Goal: Information Seeking & Learning: Find specific page/section

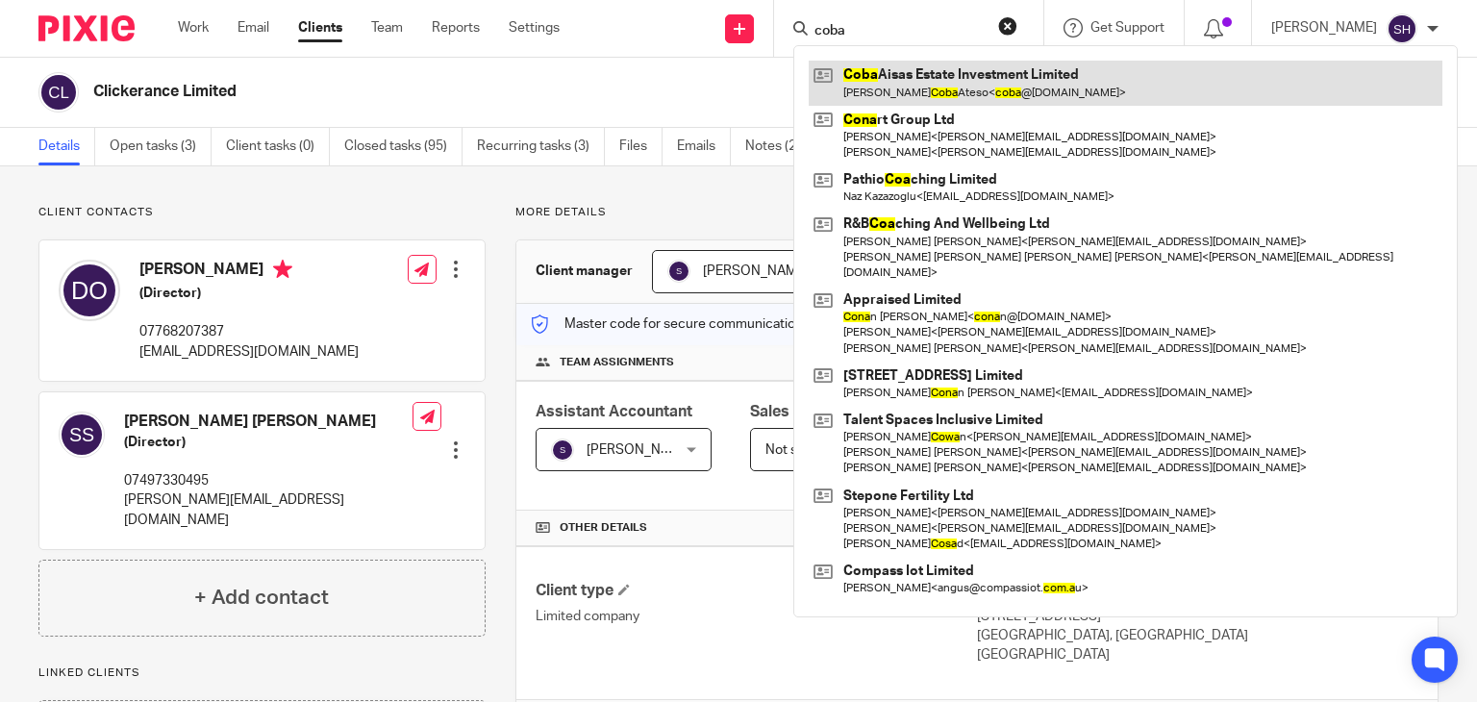
type input "coba"
click at [902, 83] on link at bounding box center [1126, 83] width 634 height 44
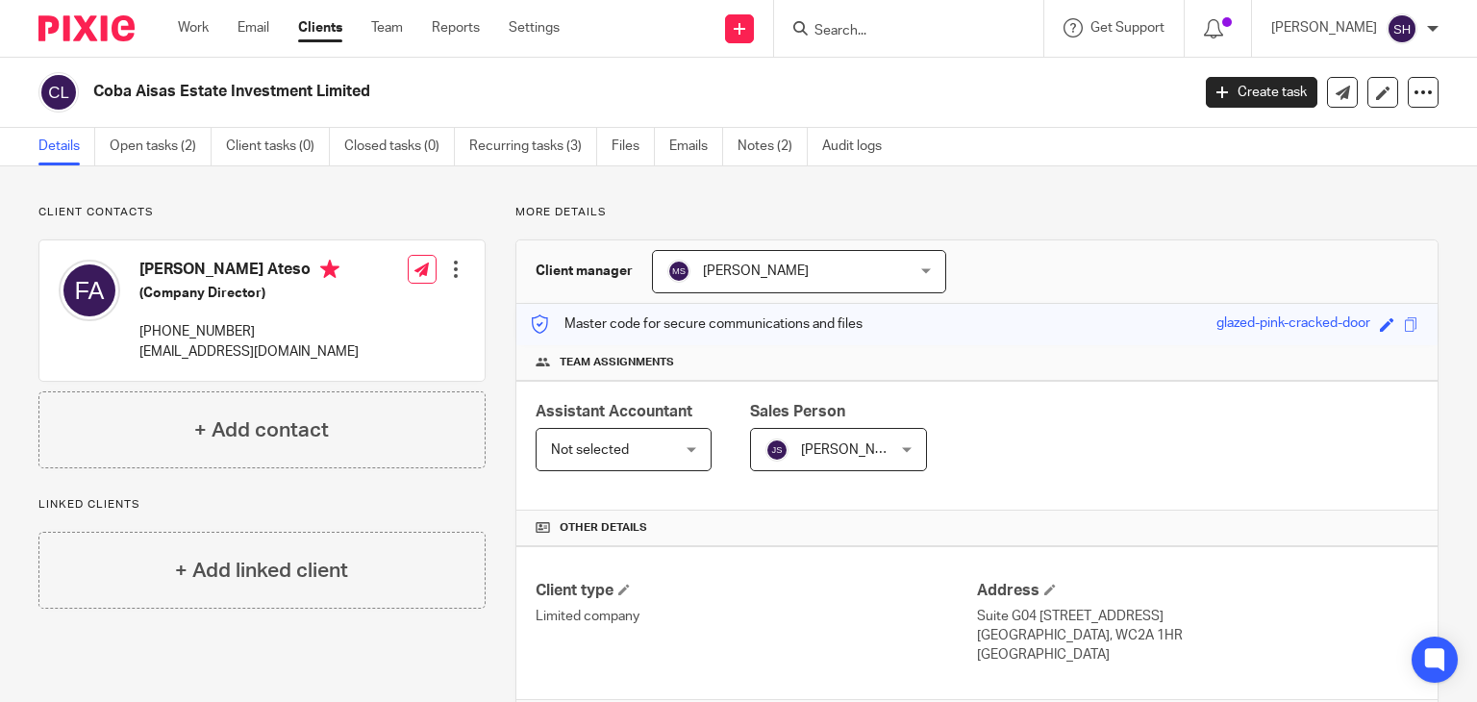
click at [376, 92] on h2 "Coba Aisas Estate Investment Limited" at bounding box center [527, 92] width 868 height 20
click at [503, 66] on div "Coba Aisas Estate Investment Limited Create task Update from Companies House Ex…" at bounding box center [738, 93] width 1477 height 70
click at [891, 33] on input "Search" at bounding box center [899, 31] width 173 height 17
paste input "Positive Partnerships"
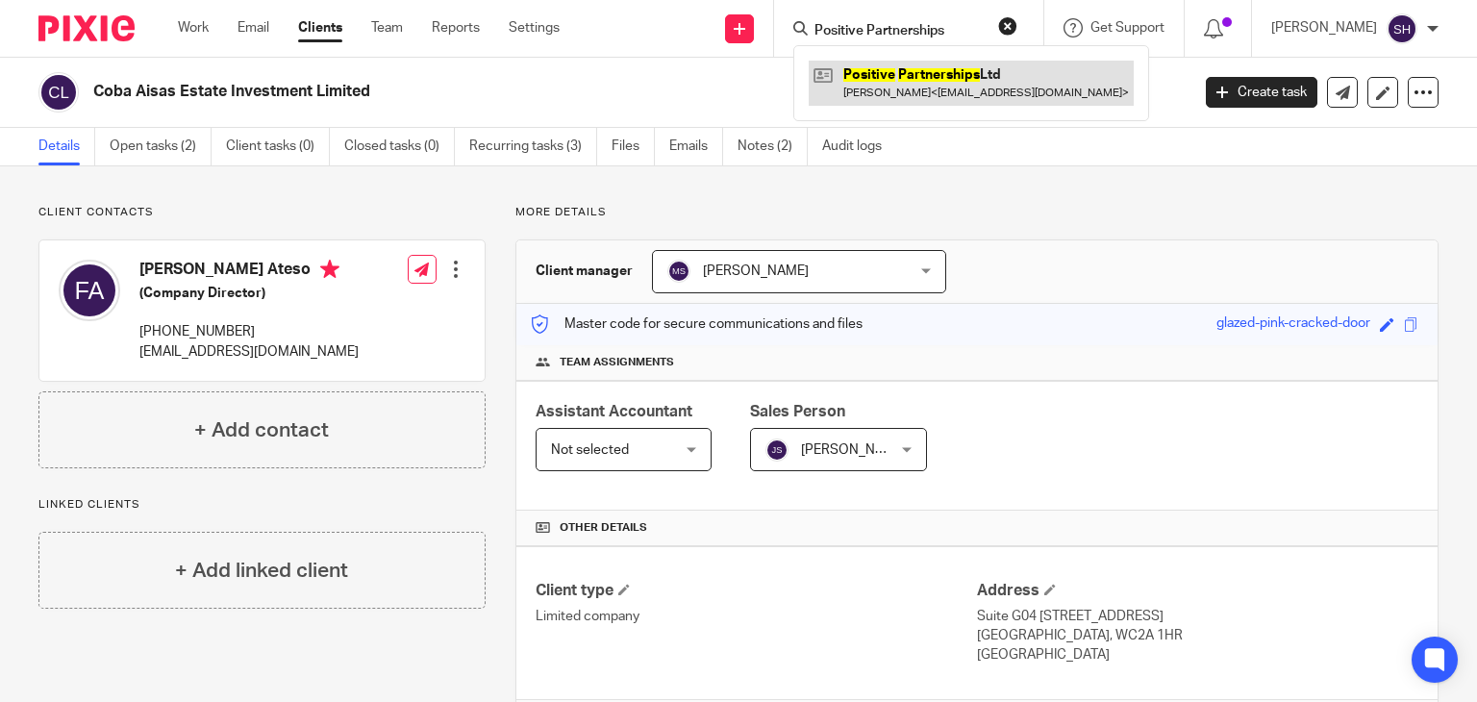
type input "Positive Partnerships"
click at [923, 63] on link at bounding box center [971, 83] width 325 height 44
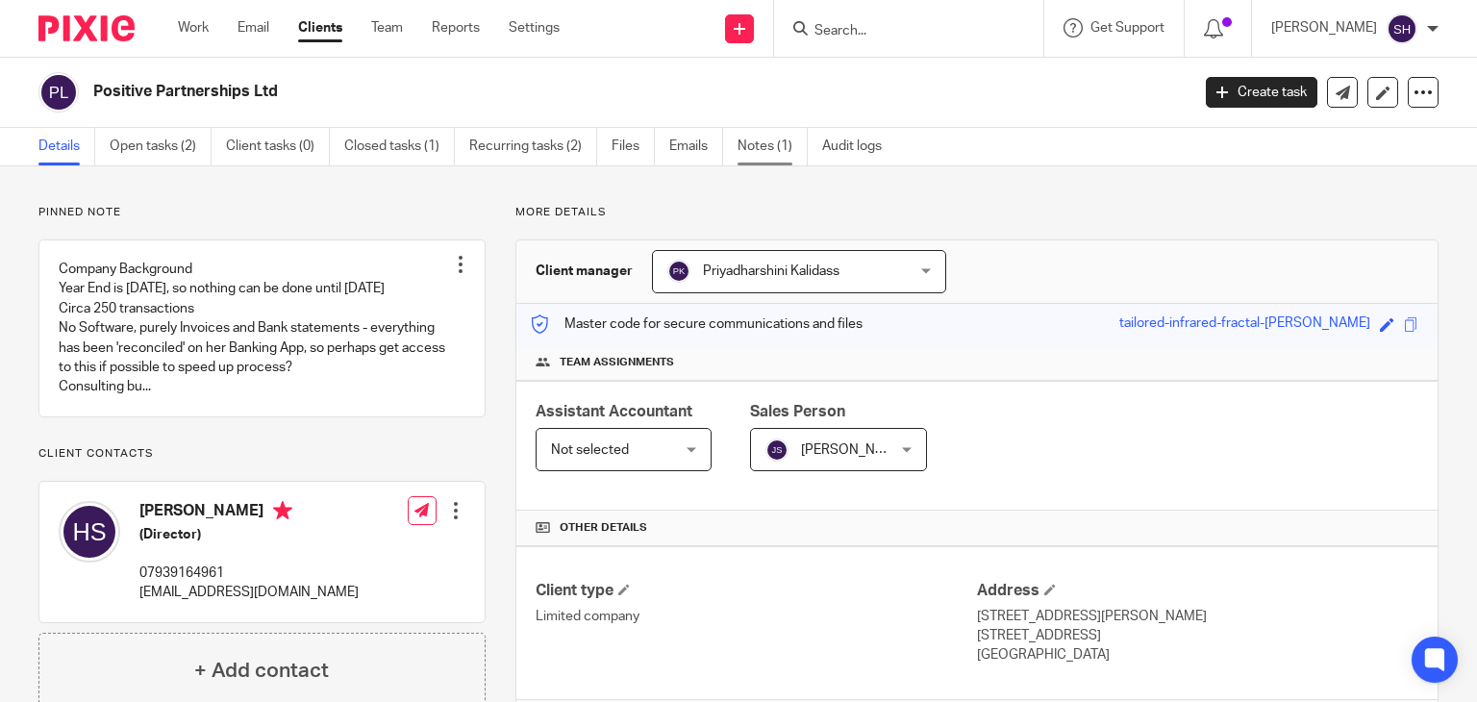
click at [779, 159] on link "Notes (1)" at bounding box center [773, 147] width 70 height 38
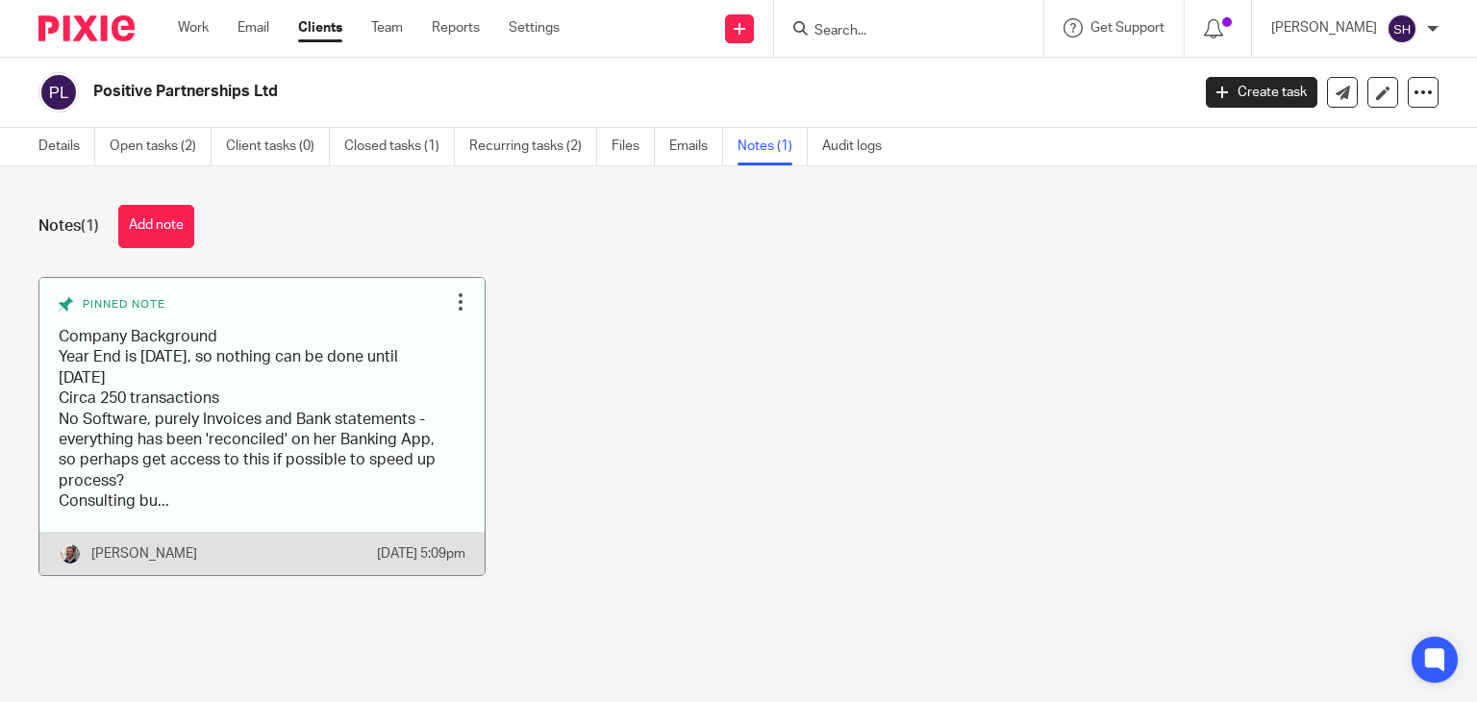
click at [401, 372] on link at bounding box center [261, 426] width 445 height 297
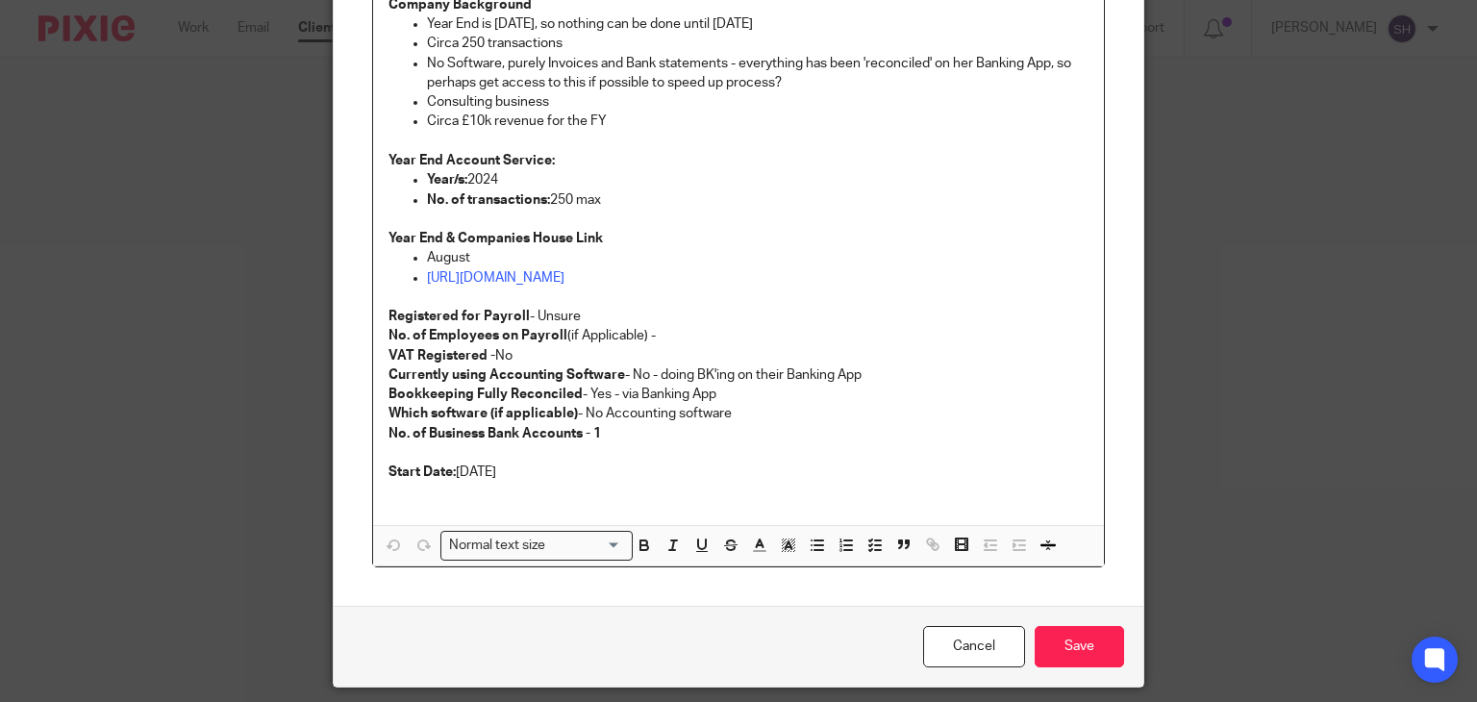
scroll to position [288, 0]
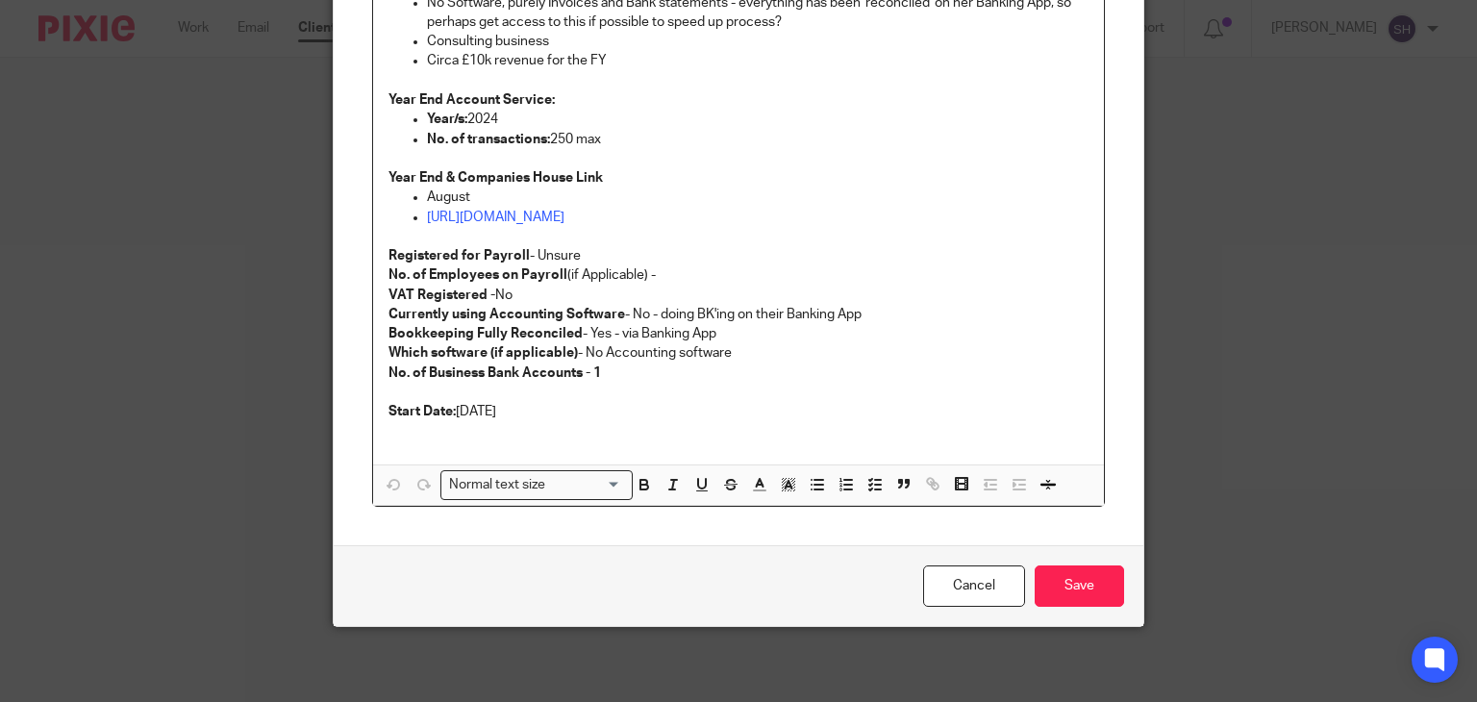
click at [955, 559] on div "Cancel Save" at bounding box center [739, 585] width 811 height 81
click at [961, 584] on link "Cancel" at bounding box center [974, 586] width 102 height 41
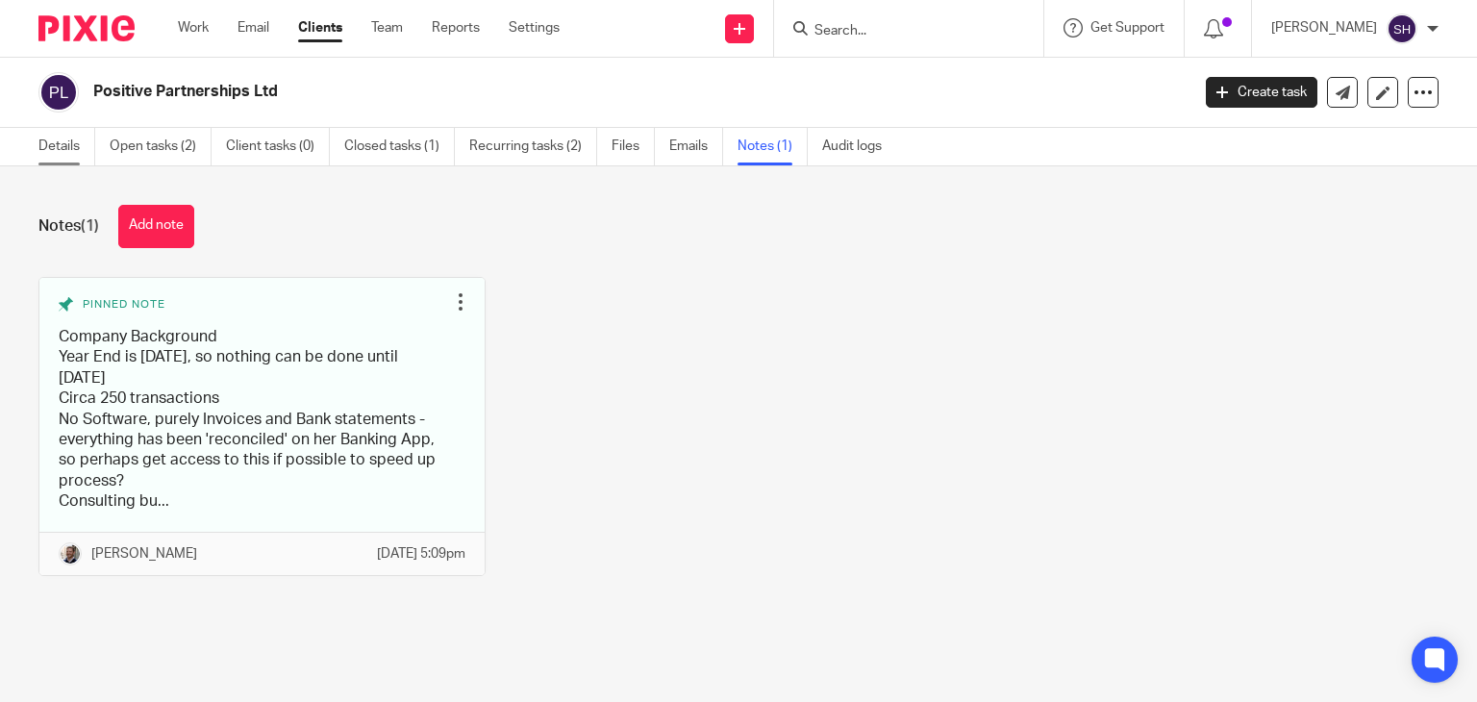
click at [54, 139] on link "Details" at bounding box center [66, 147] width 57 height 38
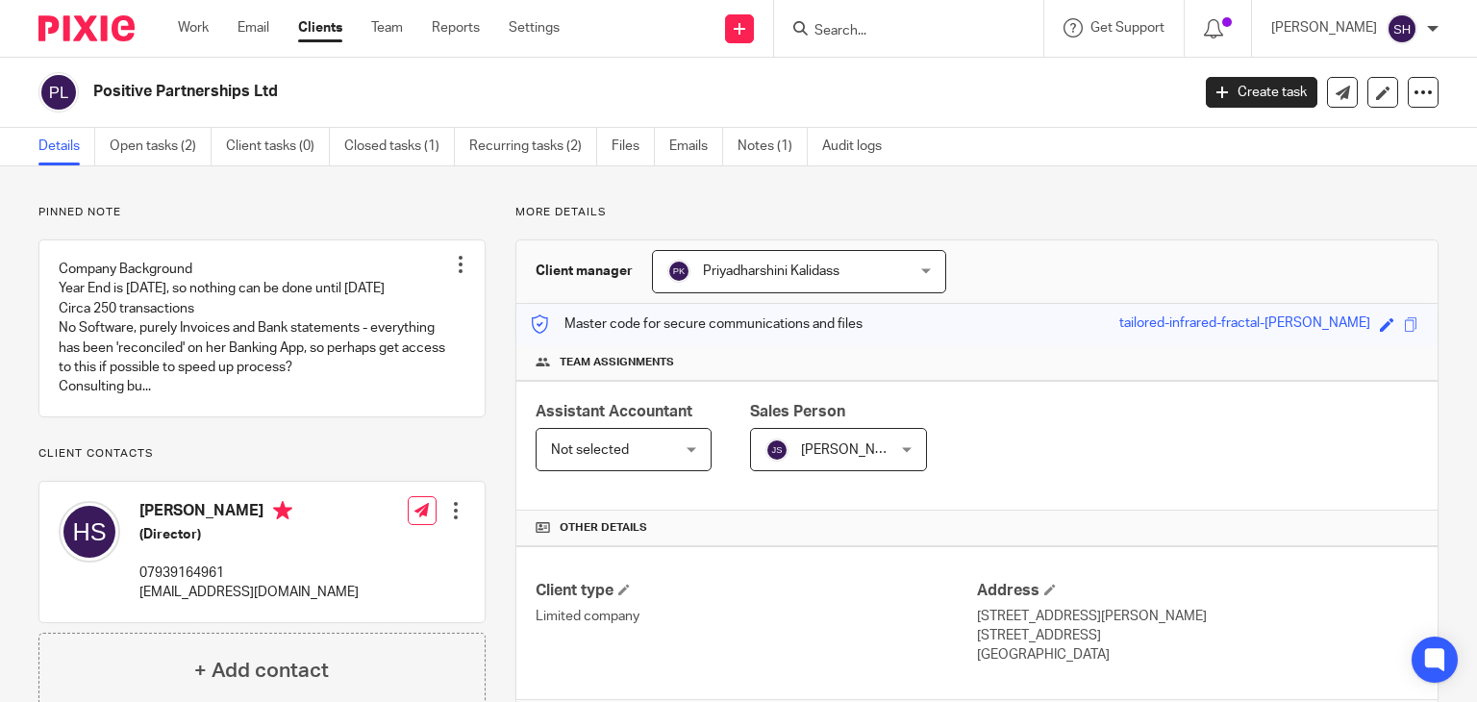
click at [894, 38] on input "Search" at bounding box center [899, 31] width 173 height 17
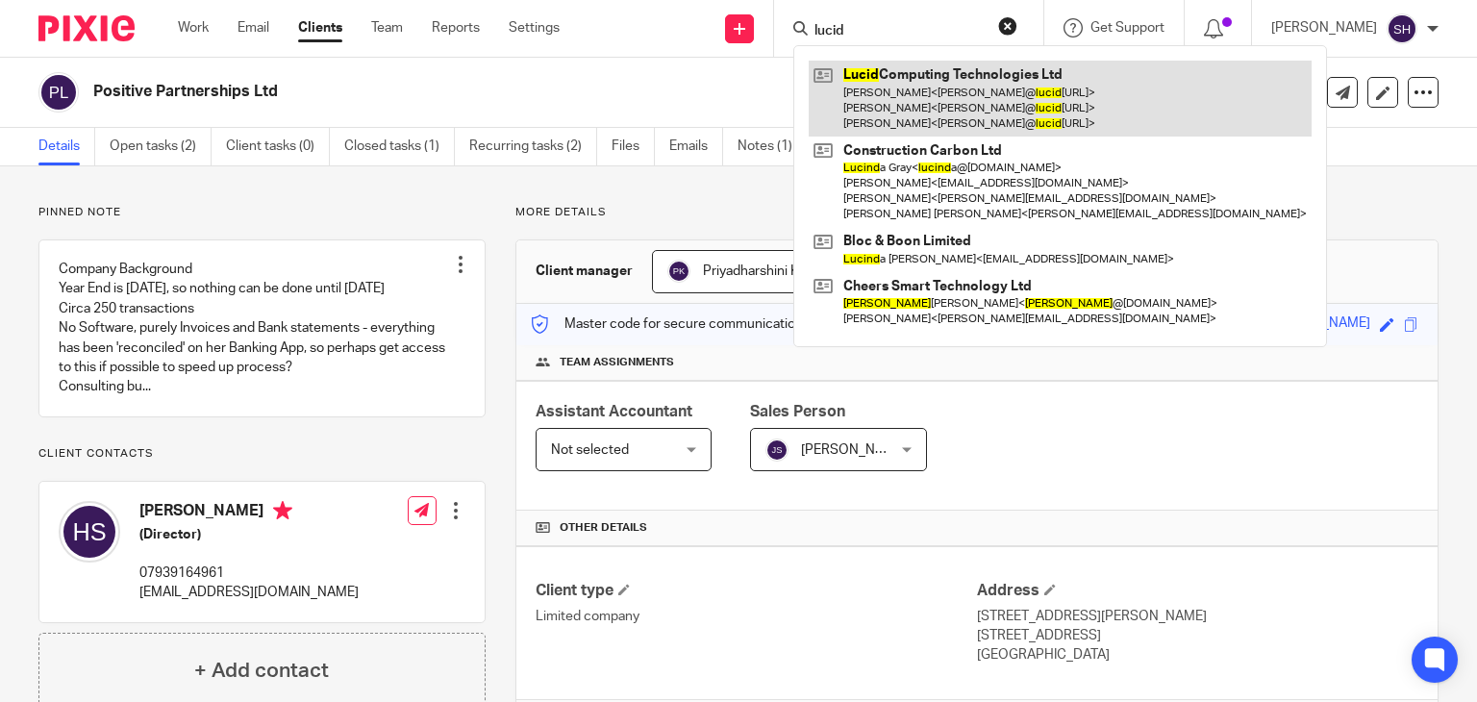
type input "lucid"
click at [918, 64] on link at bounding box center [1060, 99] width 503 height 76
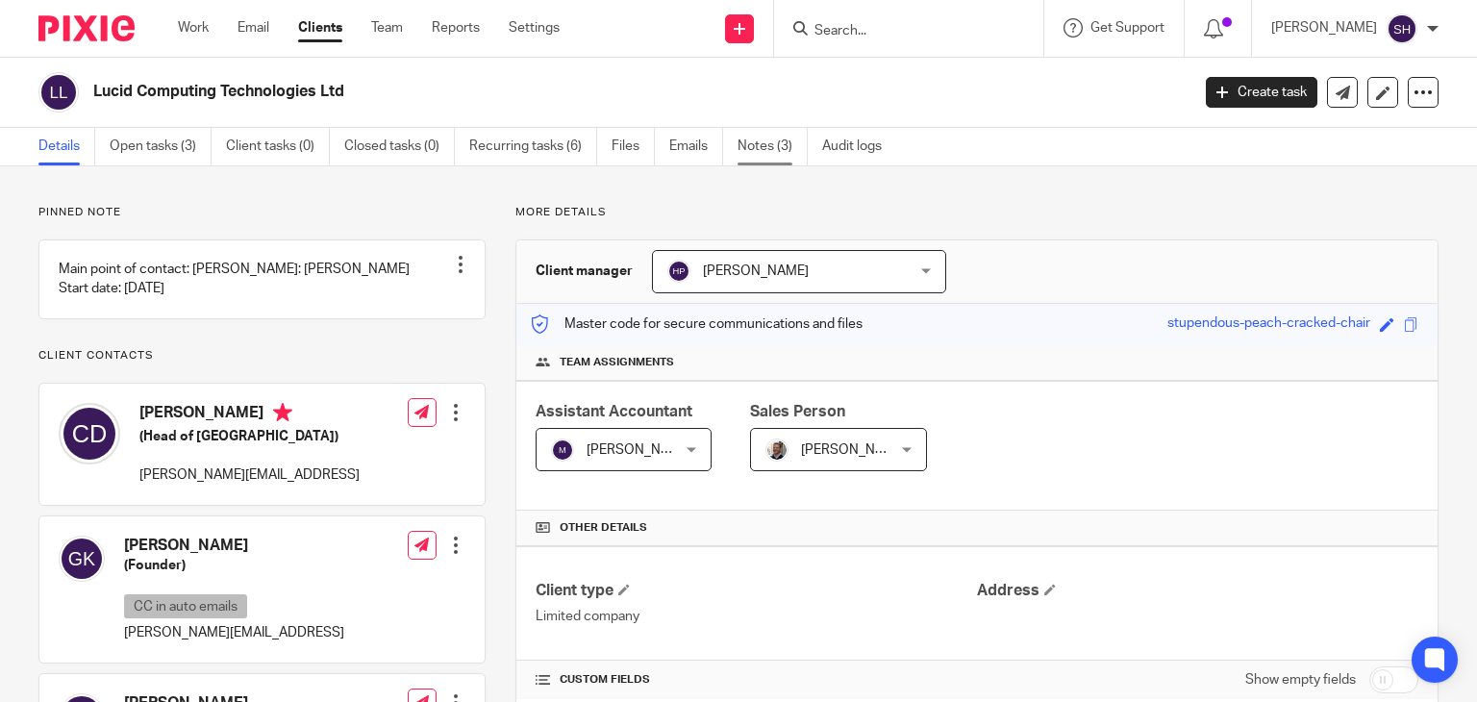
click at [762, 139] on link "Notes (3)" at bounding box center [773, 147] width 70 height 38
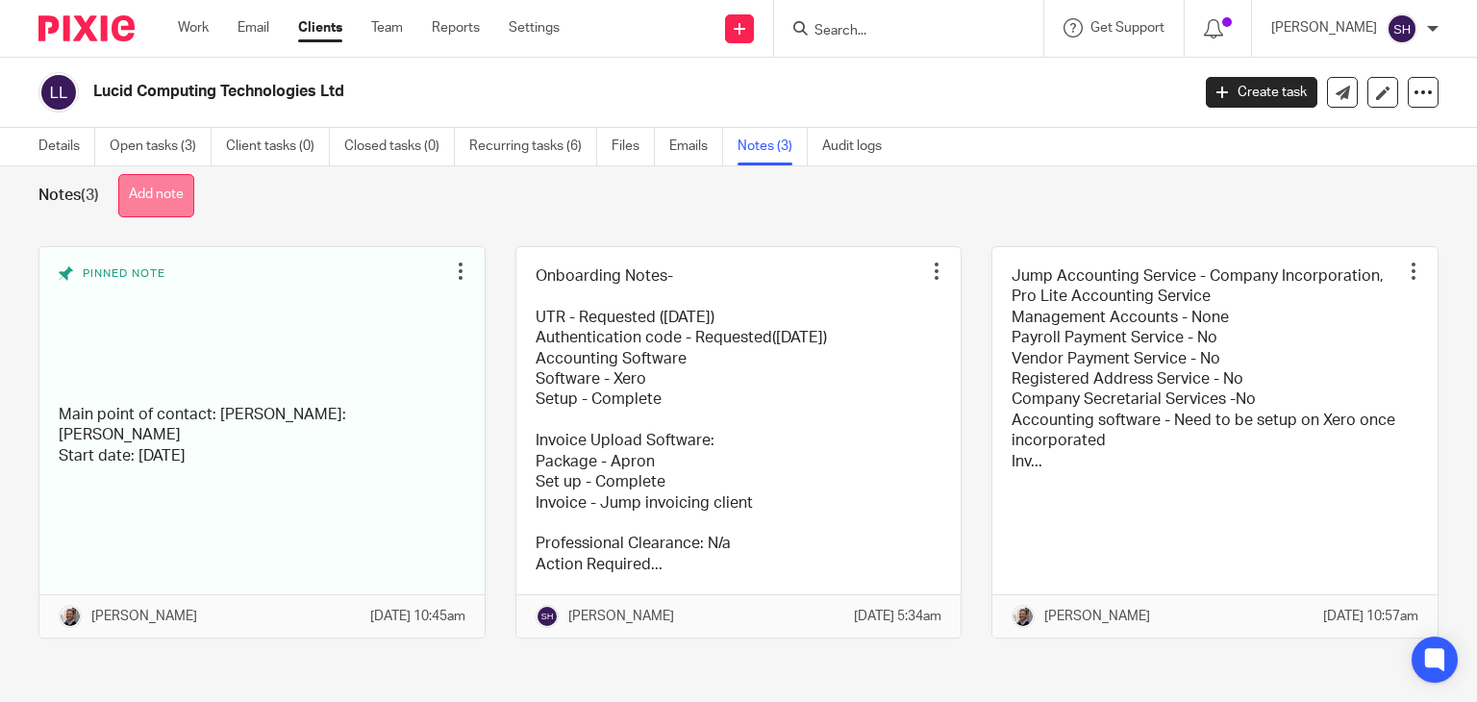
scroll to position [55, 0]
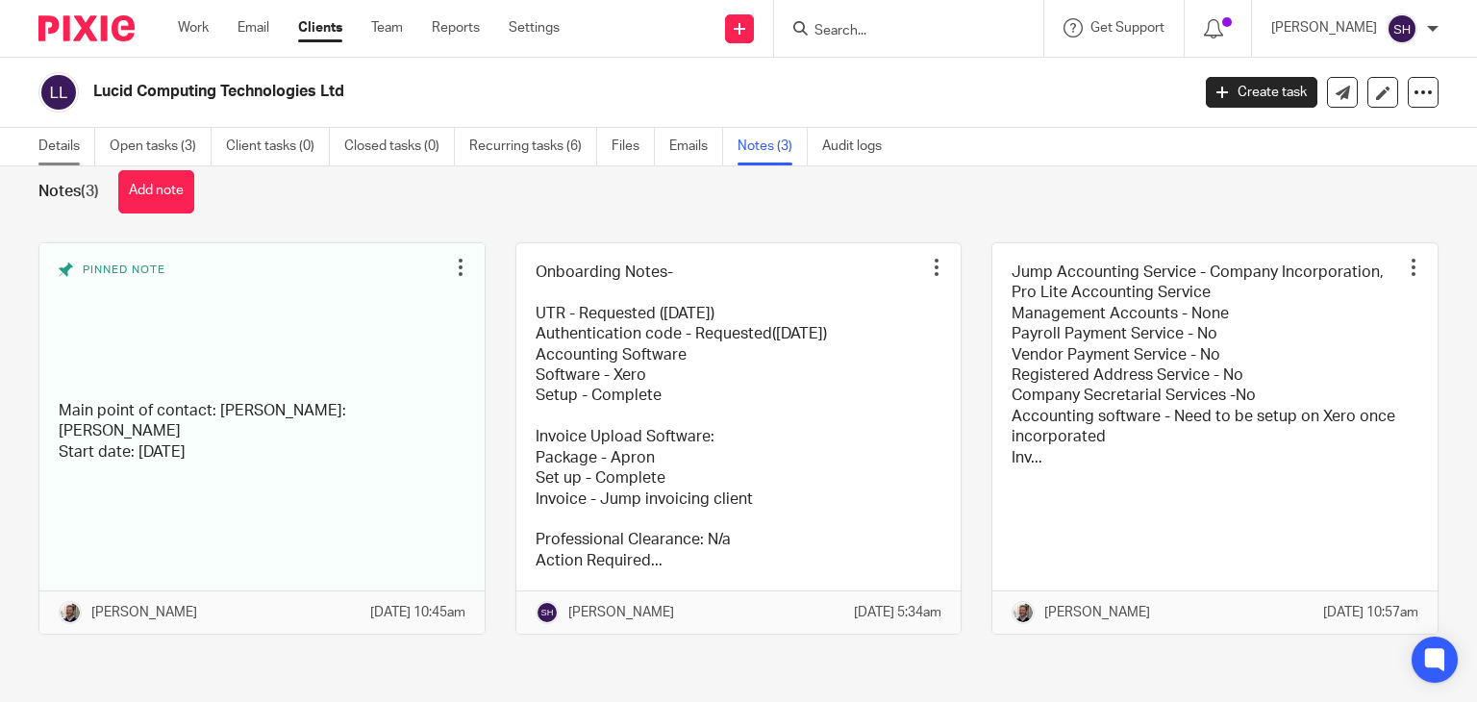
click at [67, 140] on link "Details" at bounding box center [66, 147] width 57 height 38
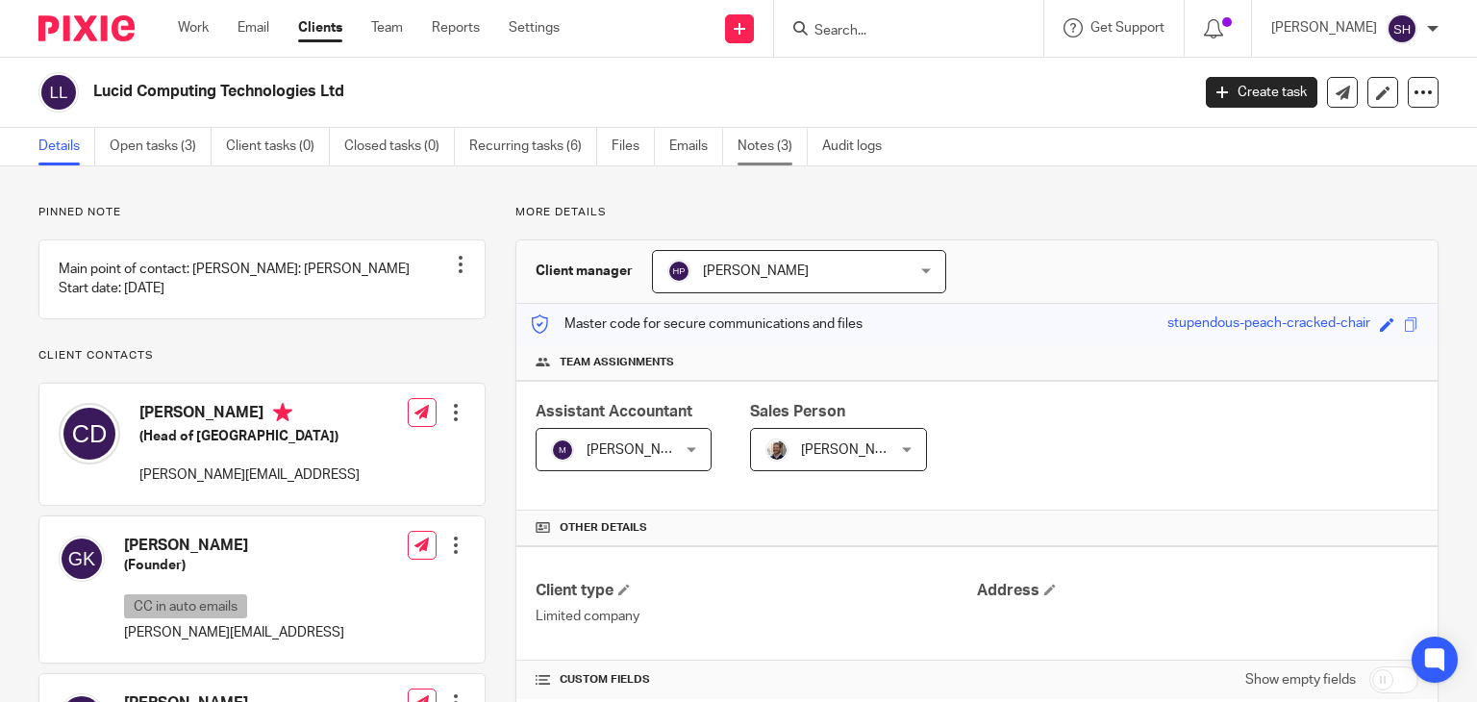
click at [746, 147] on link "Notes (3)" at bounding box center [773, 147] width 70 height 38
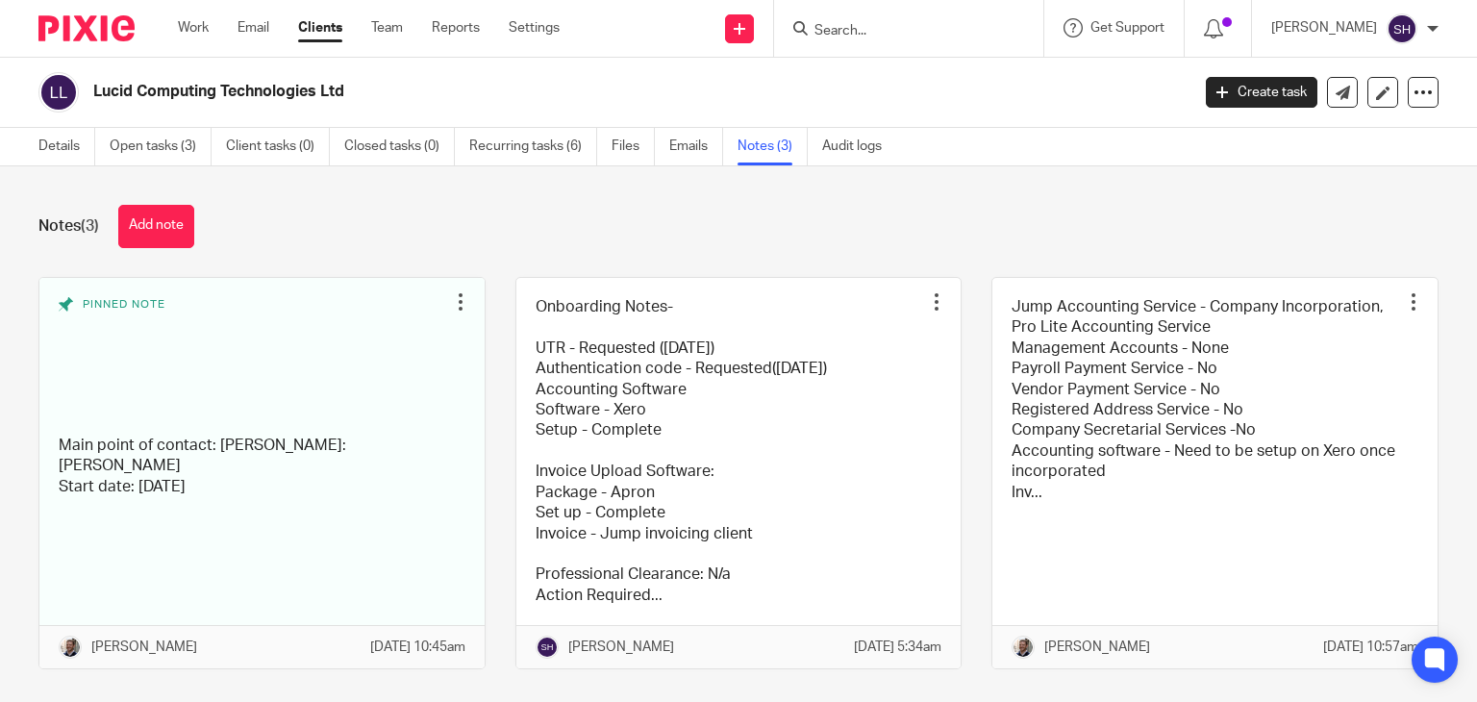
click at [448, 70] on div "Lucid Computing Technologies Ltd Create task Update from Companies House Export…" at bounding box center [738, 93] width 1477 height 70
click at [993, 211] on div "Notes (3) Add note" at bounding box center [738, 226] width 1400 height 43
click at [527, 194] on div "Notes (3) Add note Pinned note Main point of contact: Connor Payroll: Connor St…" at bounding box center [738, 434] width 1477 height 536
click at [1046, 236] on div "Notes (3) Add note" at bounding box center [738, 226] width 1400 height 43
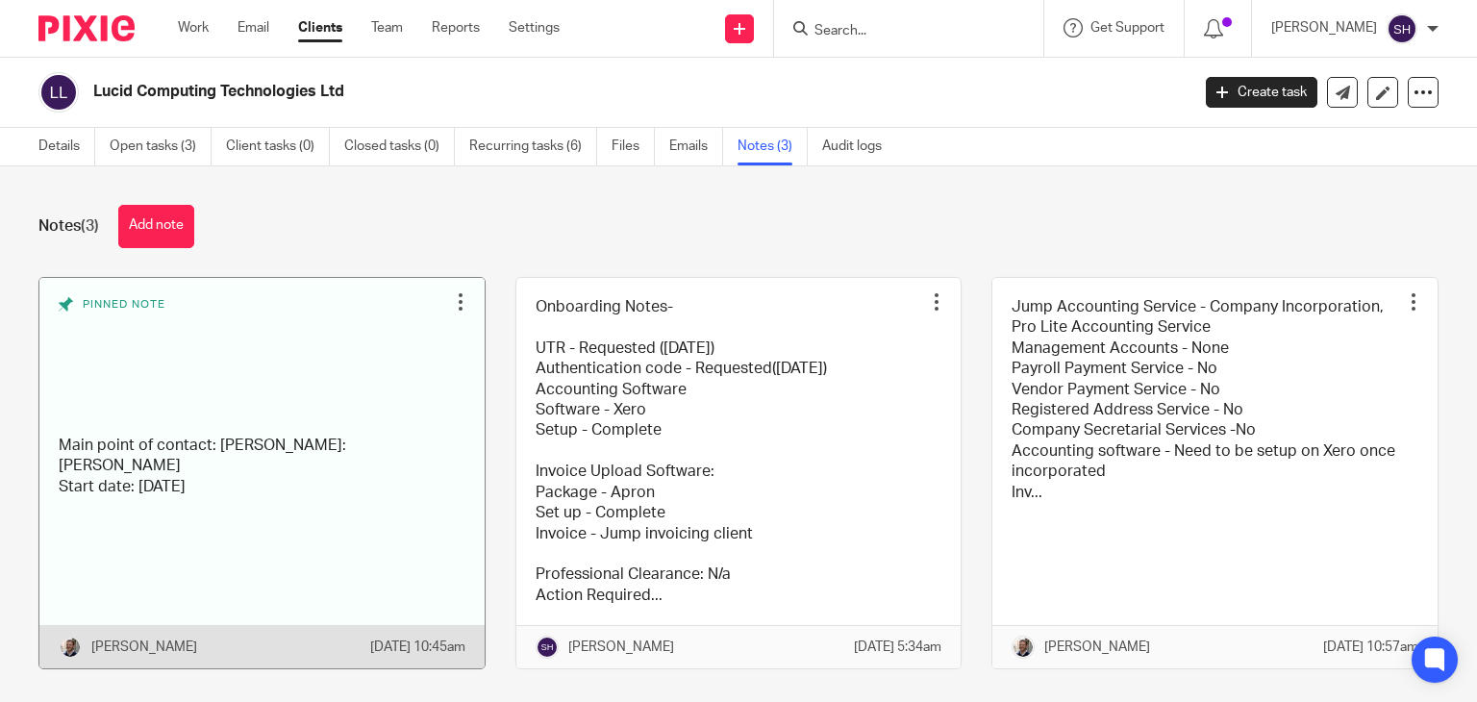
scroll to position [55, 0]
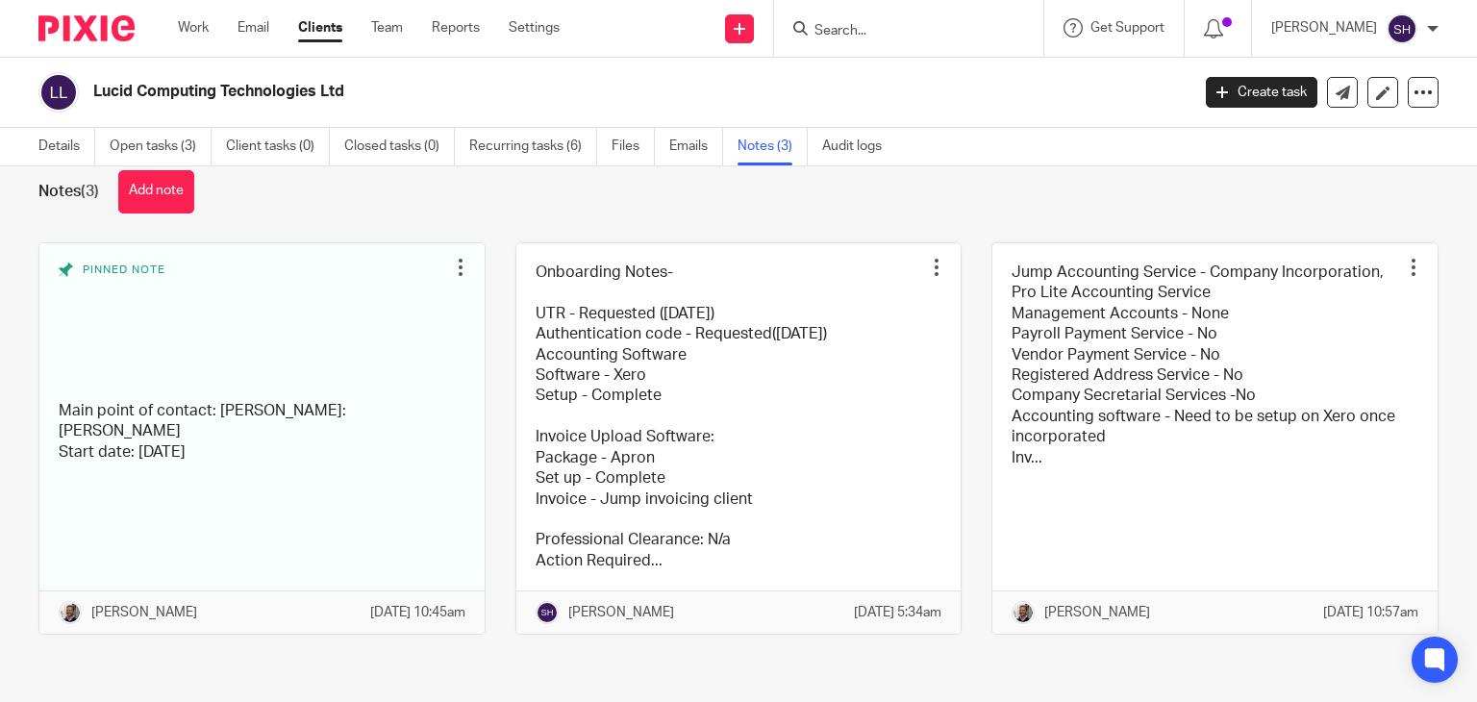
click at [847, 193] on div "Notes (3) Add note Pinned note Main point of contact: Connor Payroll: Connor St…" at bounding box center [738, 434] width 1477 height 536
click at [1039, 170] on div "Notes (3) Add note" at bounding box center [738, 191] width 1400 height 43
click at [1216, 170] on div "Notes (3) Add note" at bounding box center [738, 191] width 1400 height 43
click at [830, 29] on input "Search" at bounding box center [899, 31] width 173 height 17
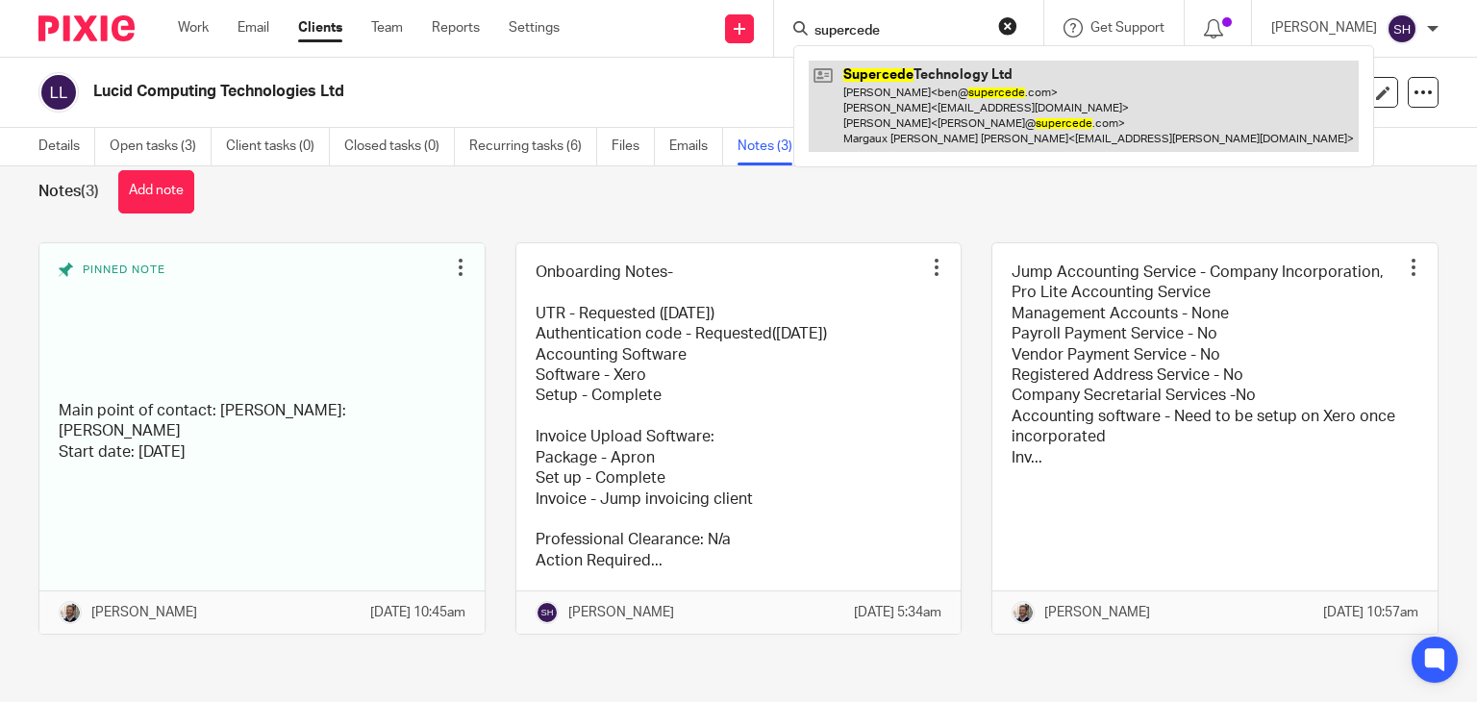
type input "supercede"
click at [908, 129] on link at bounding box center [1084, 106] width 550 height 91
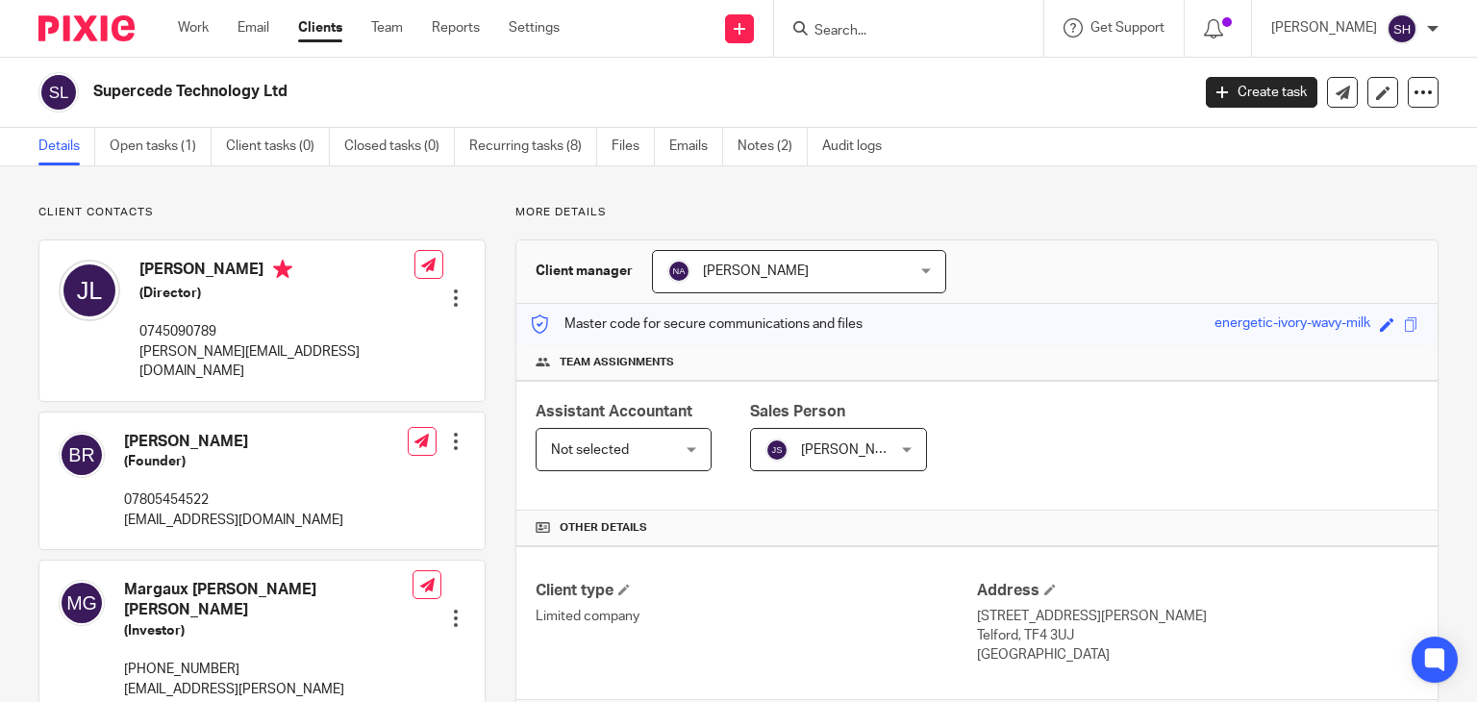
click at [896, 24] on input "Search" at bounding box center [899, 31] width 173 height 17
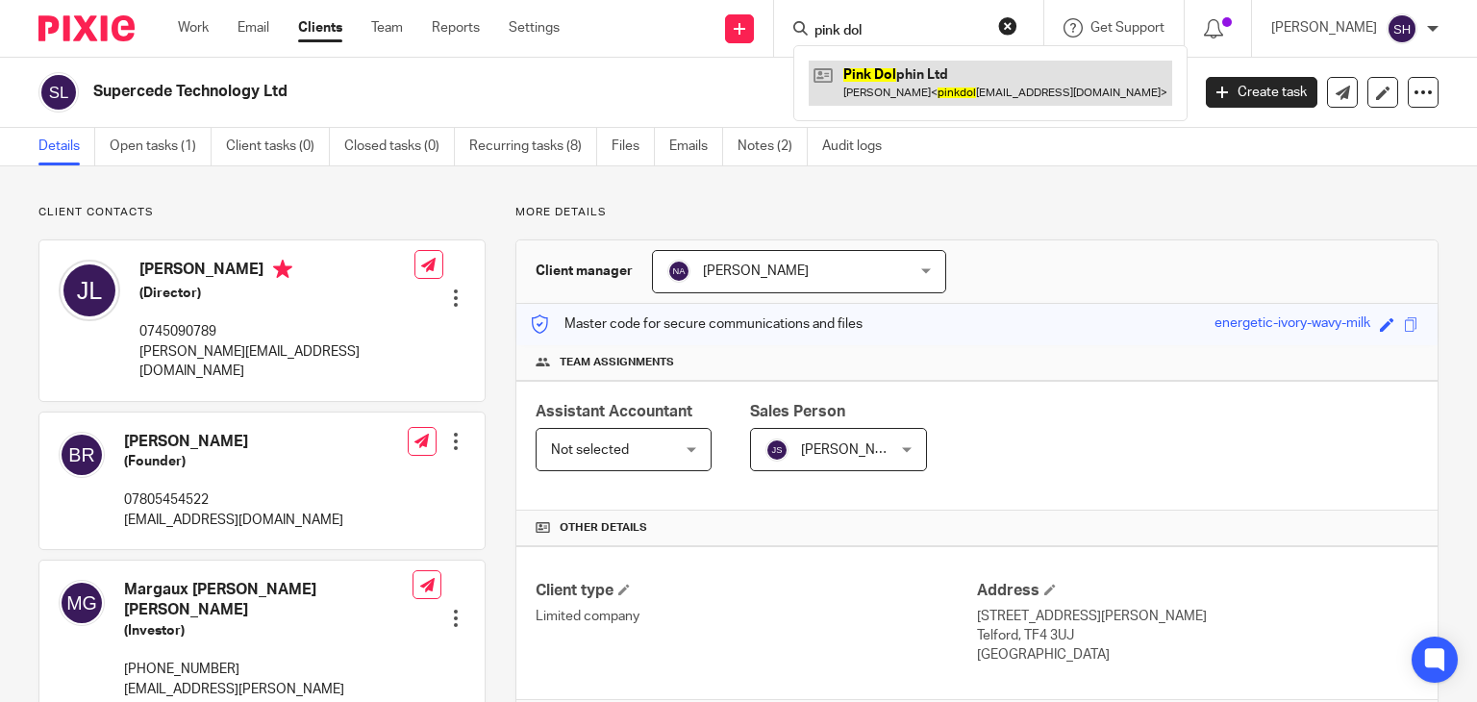
type input "pink dol"
click at [881, 95] on link at bounding box center [991, 83] width 364 height 44
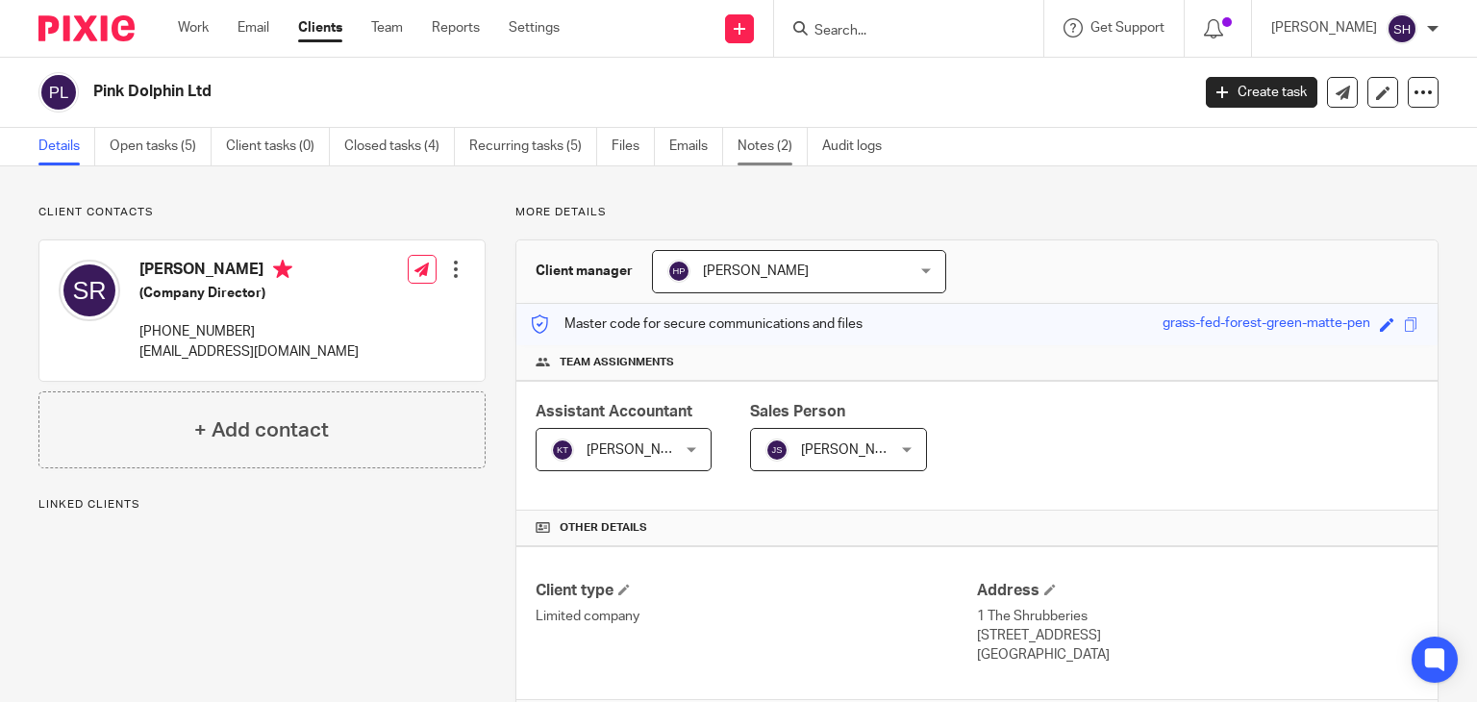
click at [760, 132] on link "Notes (2)" at bounding box center [773, 147] width 70 height 38
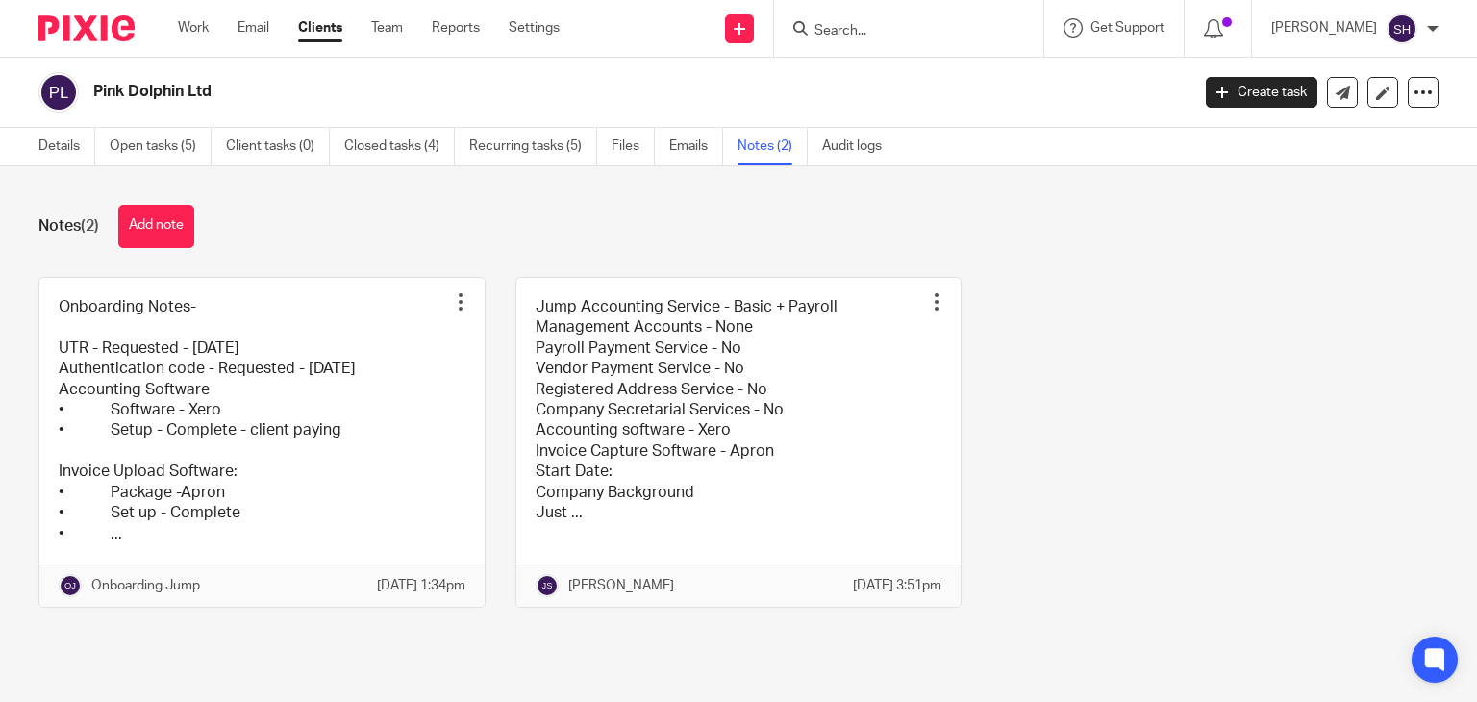
click at [1144, 320] on div "Onboarding Notes- UTR - Requested - [DATE] Authentication code - Requested - [D…" at bounding box center [724, 457] width 1430 height 360
click at [84, 141] on link "Details" at bounding box center [66, 147] width 57 height 38
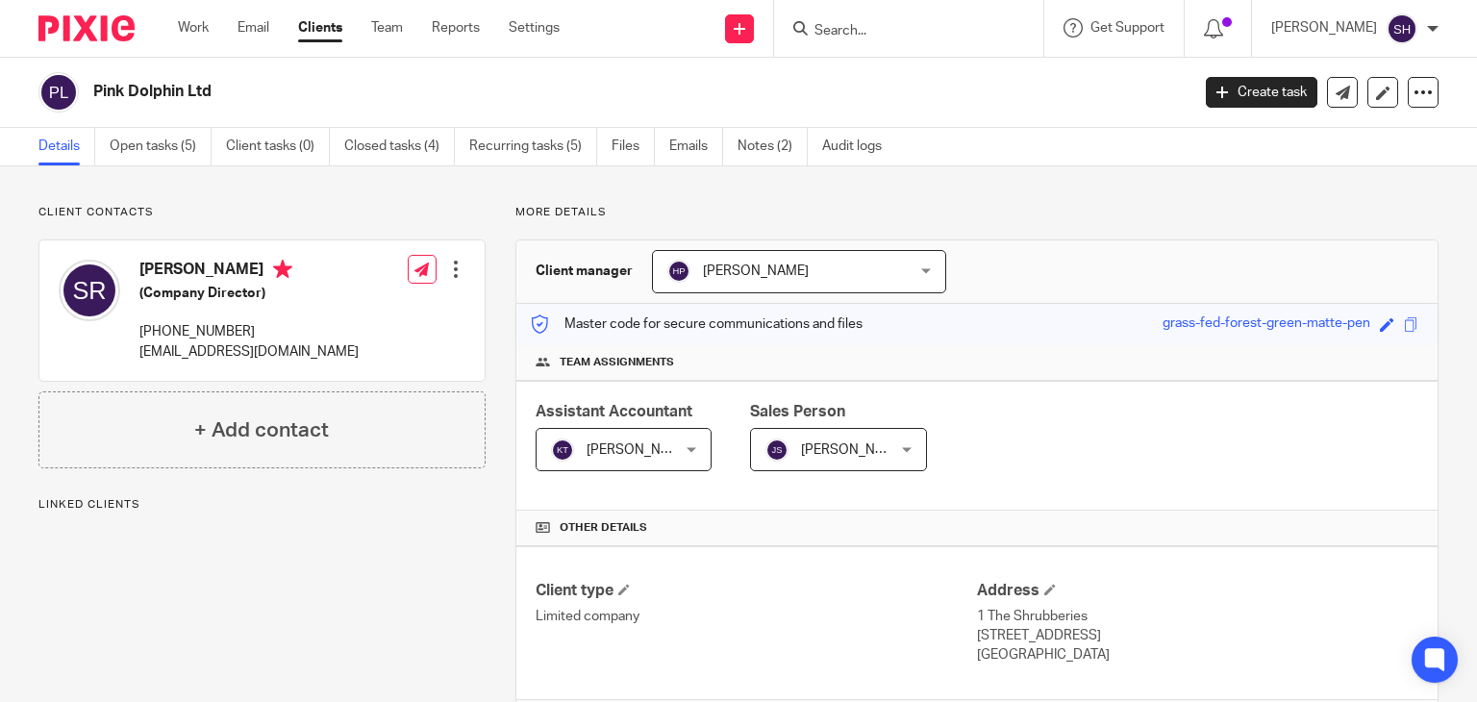
click at [896, 191] on div "Client contacts [PERSON_NAME] (Company Director) [PHONE_NUMBER] [EMAIL_ADDRESS]…" at bounding box center [738, 659] width 1477 height 986
click at [840, 32] on input "Search" at bounding box center [899, 31] width 173 height 17
click at [1002, 228] on div "More details Client manager [PERSON_NAME] [PERSON_NAME] A Abinandhana P.K [PERS…" at bounding box center [962, 659] width 953 height 909
click at [1095, 208] on p "More details" at bounding box center [977, 212] width 923 height 15
